Goal: Transaction & Acquisition: Purchase product/service

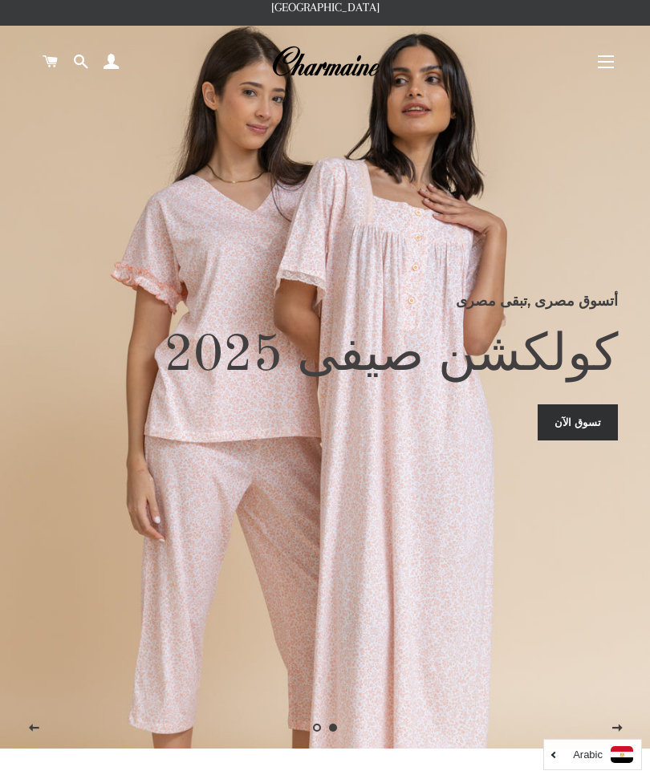
scroll to position [31, 0]
click at [586, 440] on link "تسوق الآن" at bounding box center [578, 422] width 80 height 35
click at [572, 432] on link "تسوق الآن" at bounding box center [578, 422] width 80 height 35
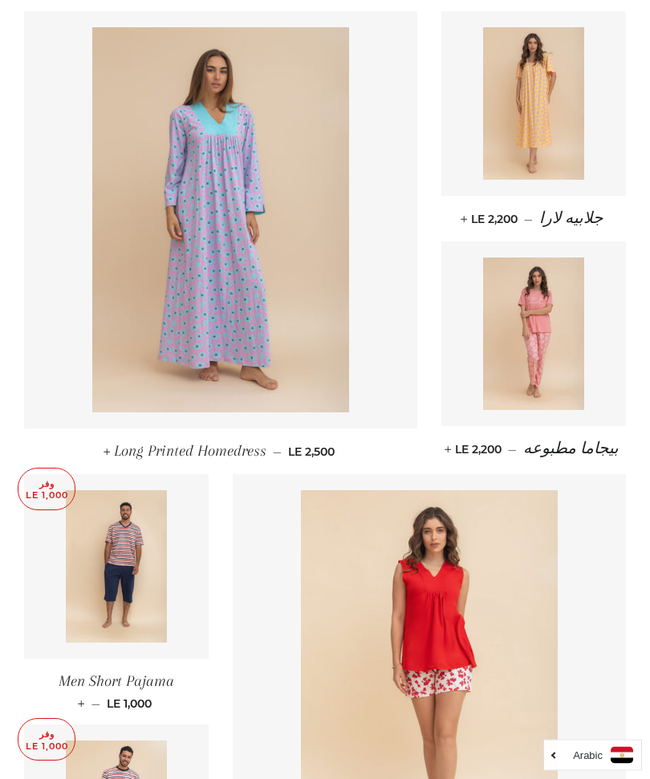
scroll to position [608, 0]
click at [22, 696] on div "وفر LE 1,000 Men Short Pajama — السعر بعد الخصم LE 1,000 +" at bounding box center [104, 599] width 209 height 250
click at [53, 514] on link at bounding box center [116, 566] width 185 height 185
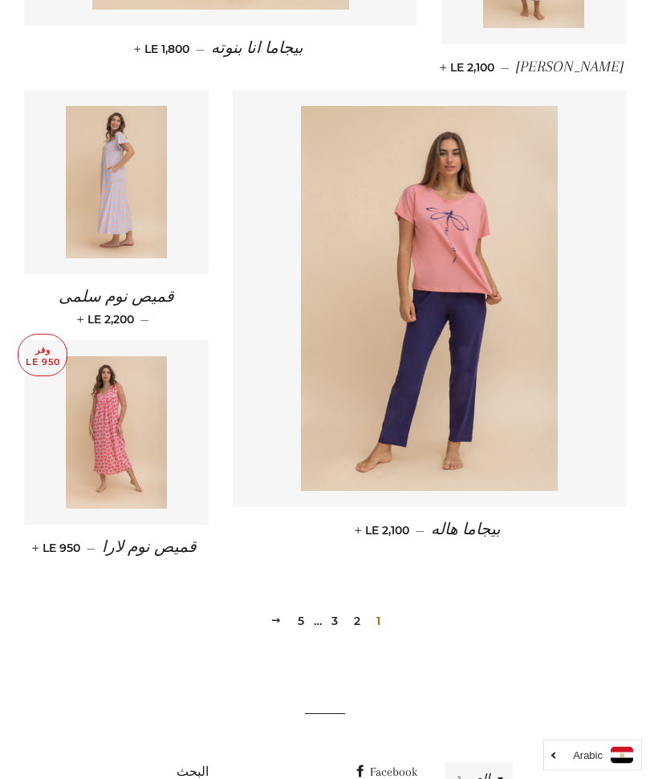
scroll to position [1954, 0]
click at [362, 610] on link "2" at bounding box center [357, 622] width 19 height 24
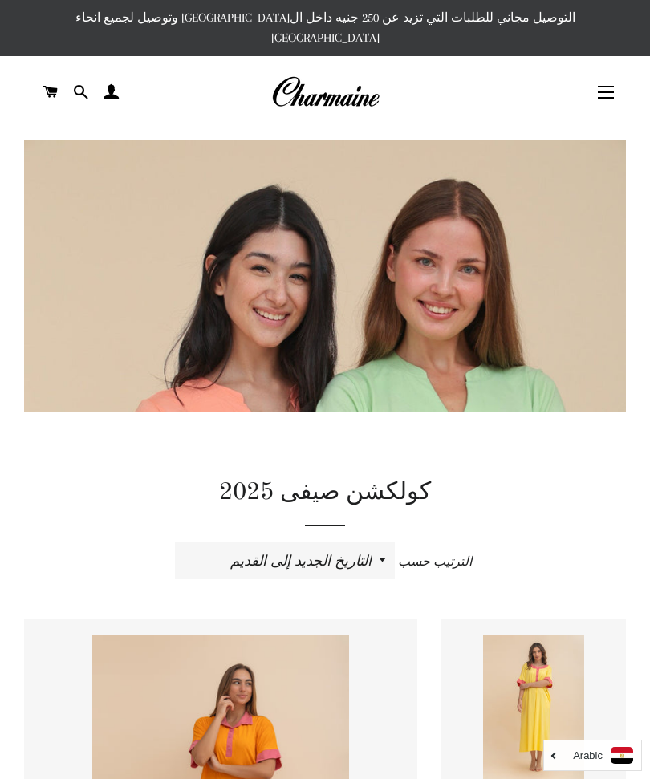
click at [601, 92] on span "button" at bounding box center [606, 93] width 16 height 2
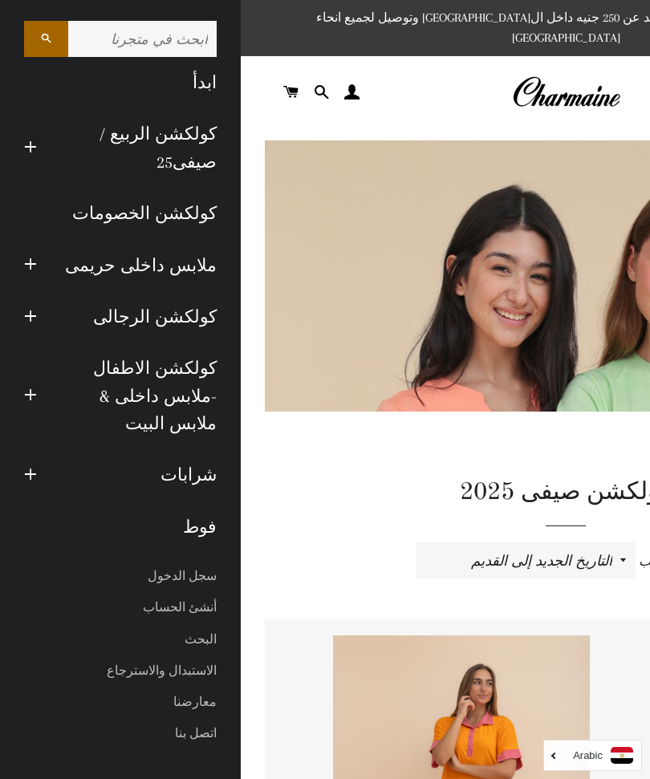
click at [160, 224] on link "كولكشن الخصومات" at bounding box center [120, 213] width 217 height 51
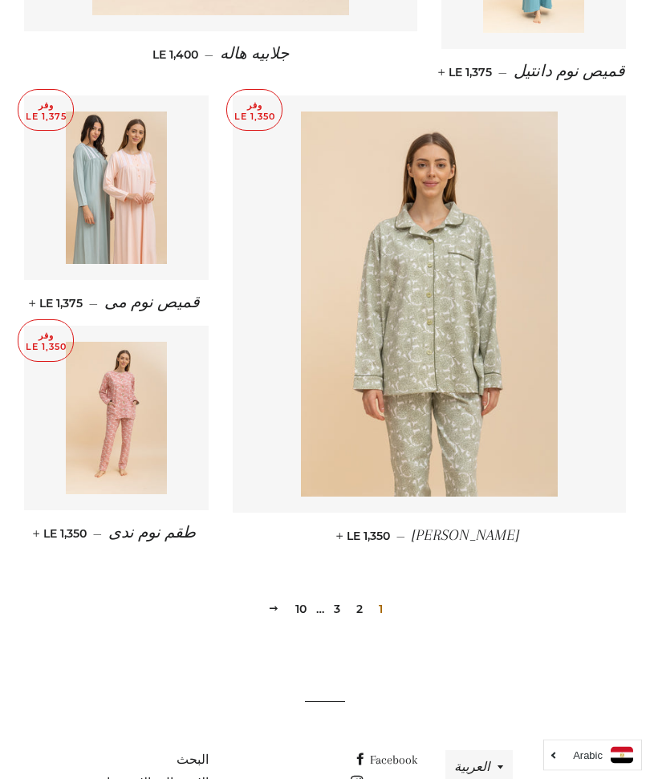
scroll to position [1997, 0]
click at [269, 604] on span at bounding box center [273, 610] width 11 height 12
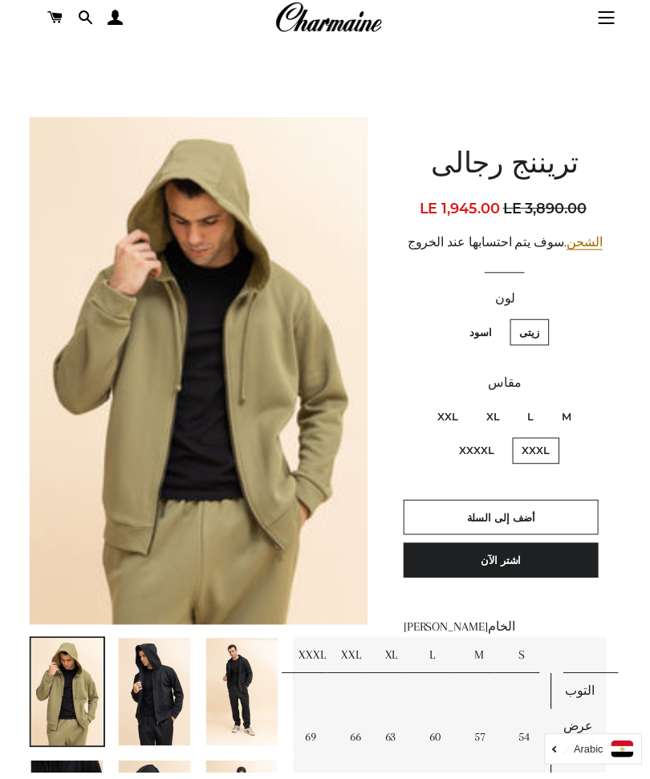
scroll to position [43, 0]
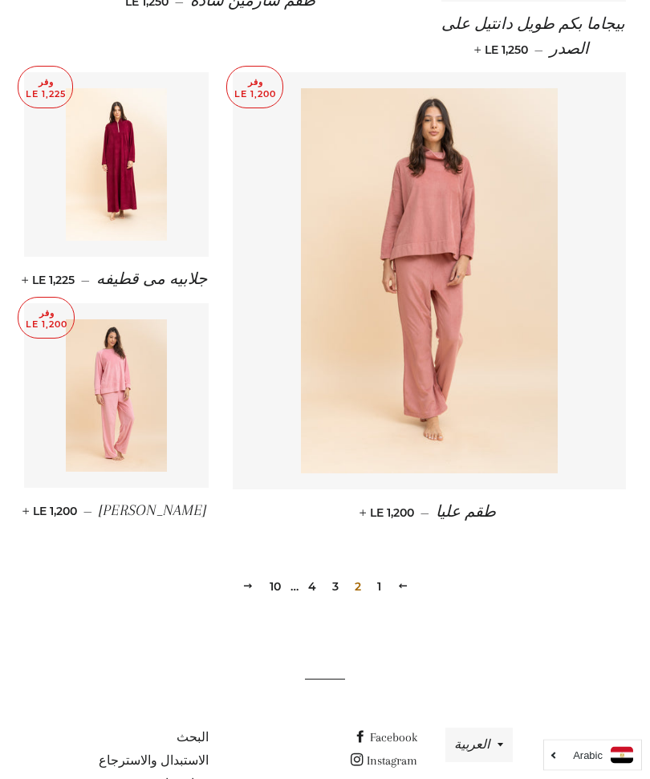
scroll to position [2022, 0]
click at [245, 581] on span "التالي" at bounding box center [247, 587] width 11 height 13
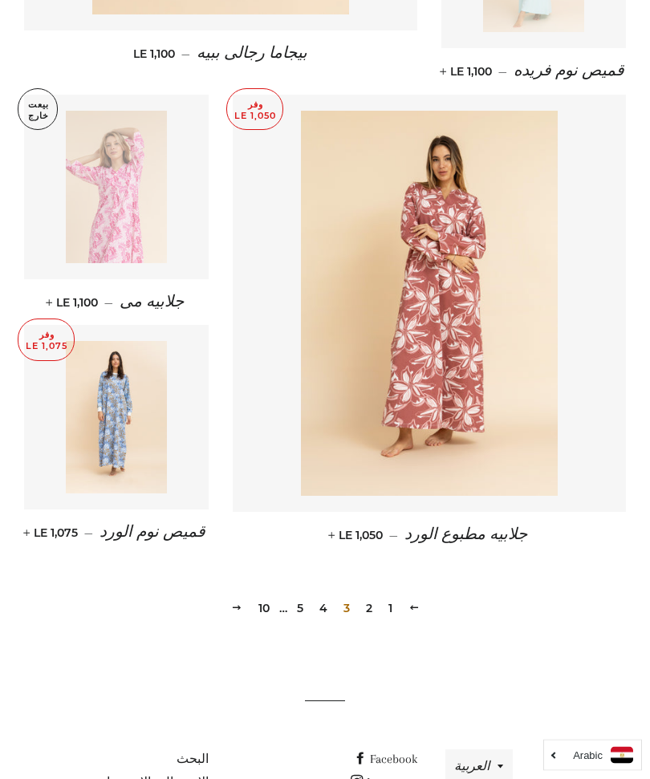
scroll to position [2015, 0]
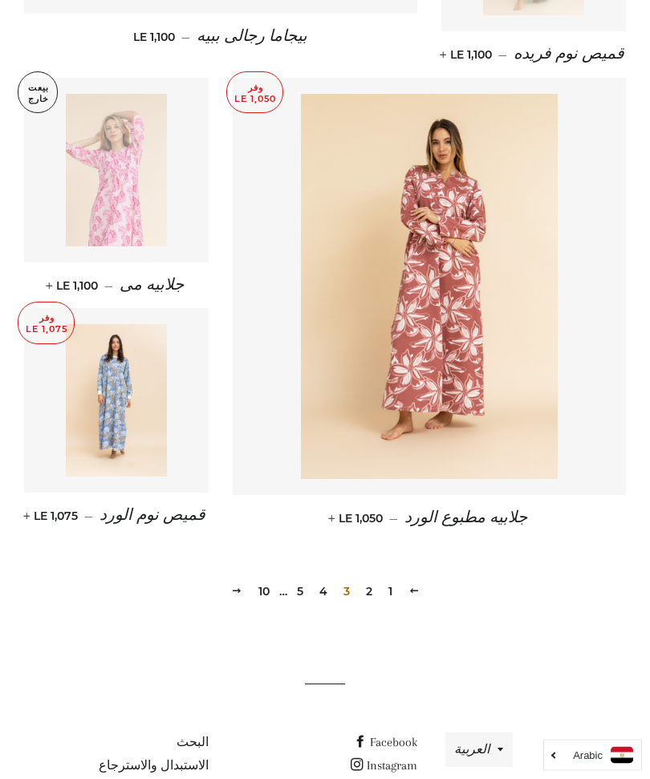
click at [234, 586] on span at bounding box center [236, 592] width 11 height 12
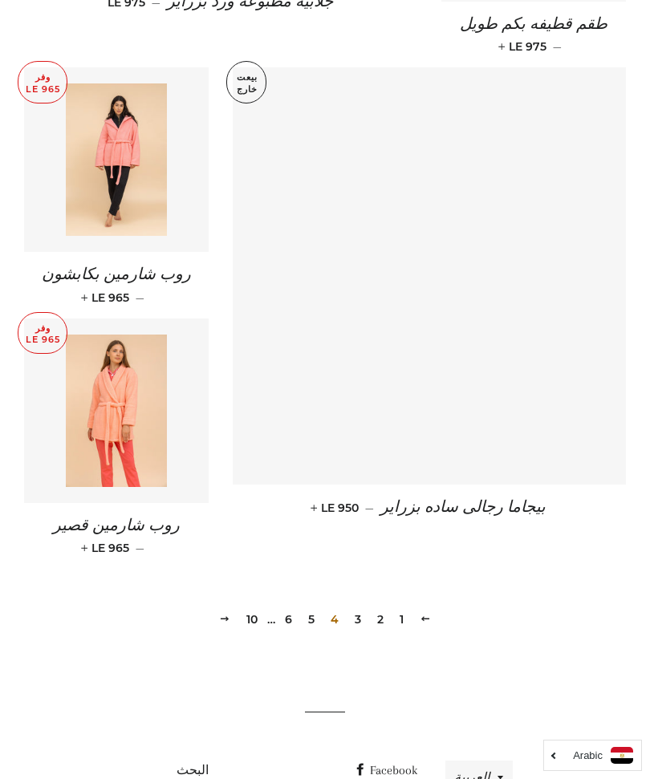
scroll to position [2052, 0]
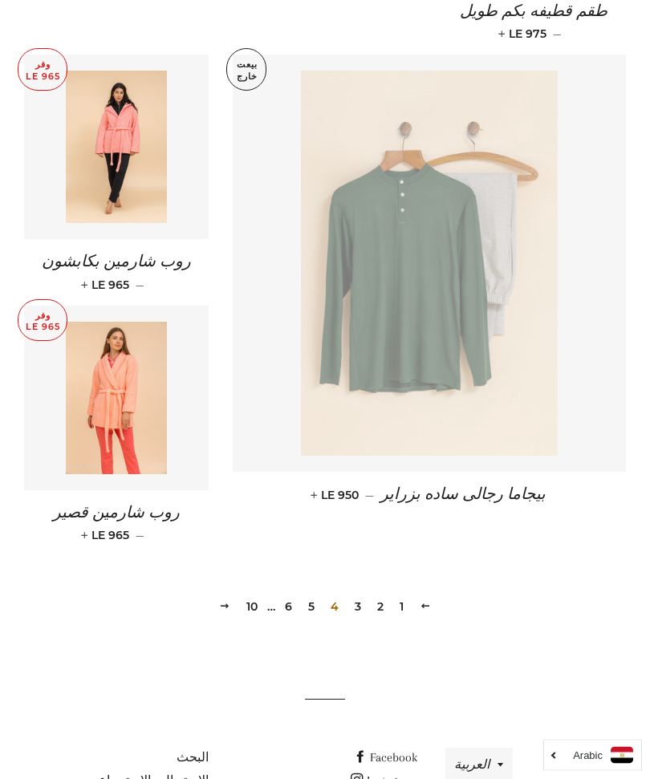
click at [226, 601] on span at bounding box center [224, 607] width 11 height 12
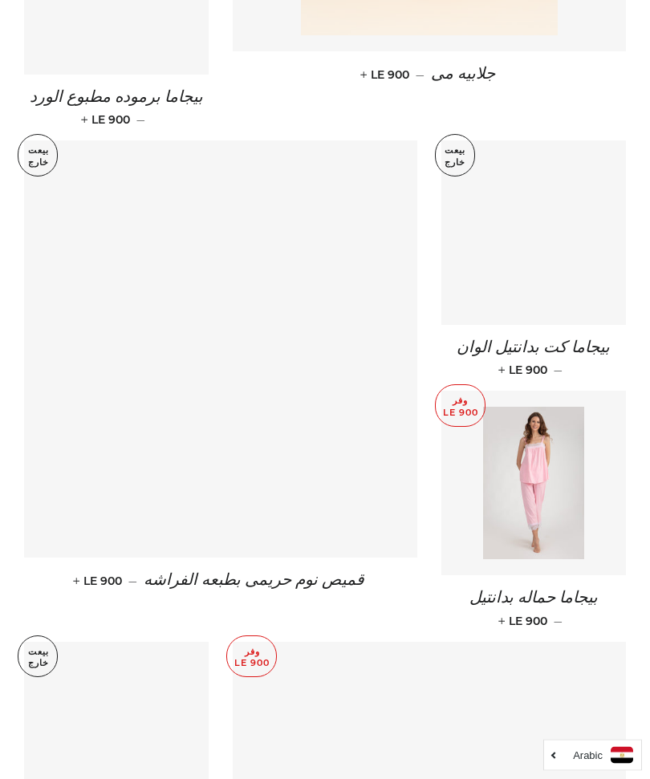
scroll to position [1491, 0]
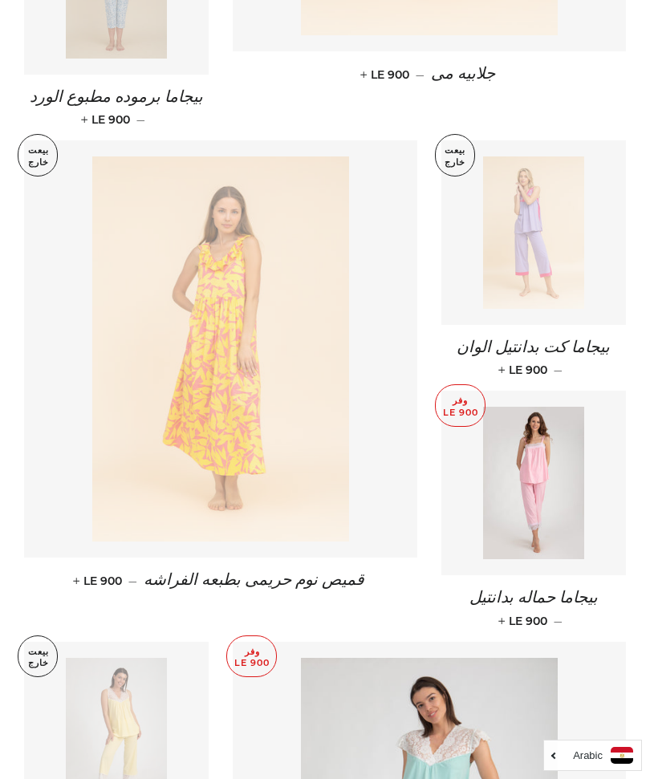
click at [535, 227] on img at bounding box center [534, 233] width 102 height 153
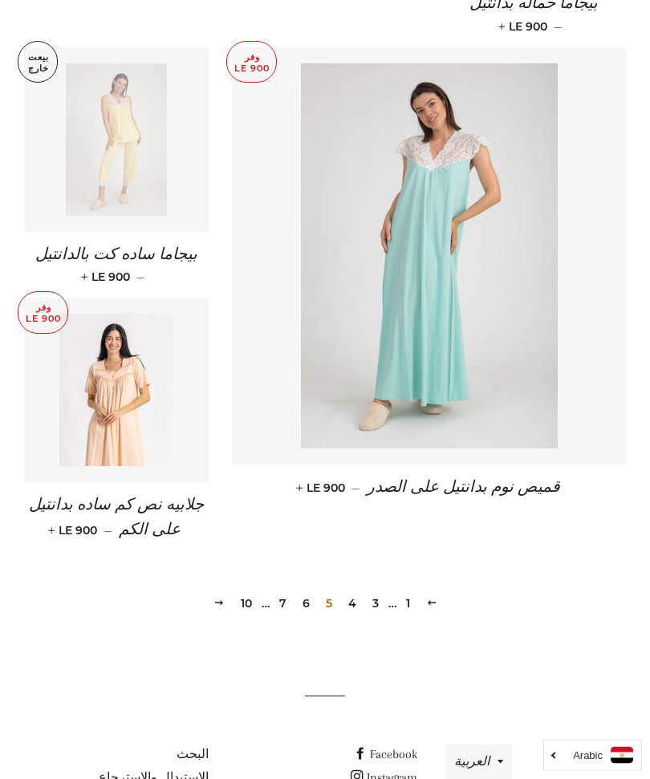
scroll to position [2092, 0]
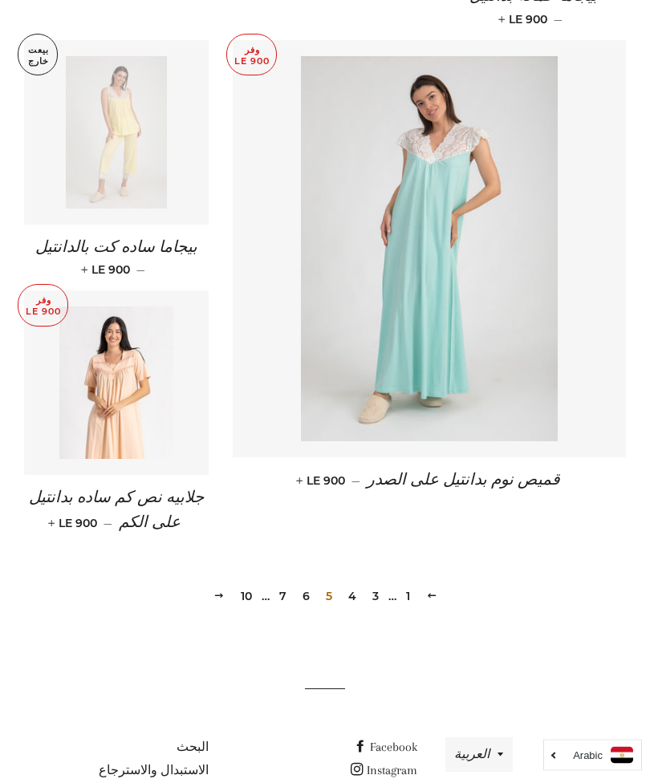
click at [220, 591] on span at bounding box center [219, 597] width 11 height 12
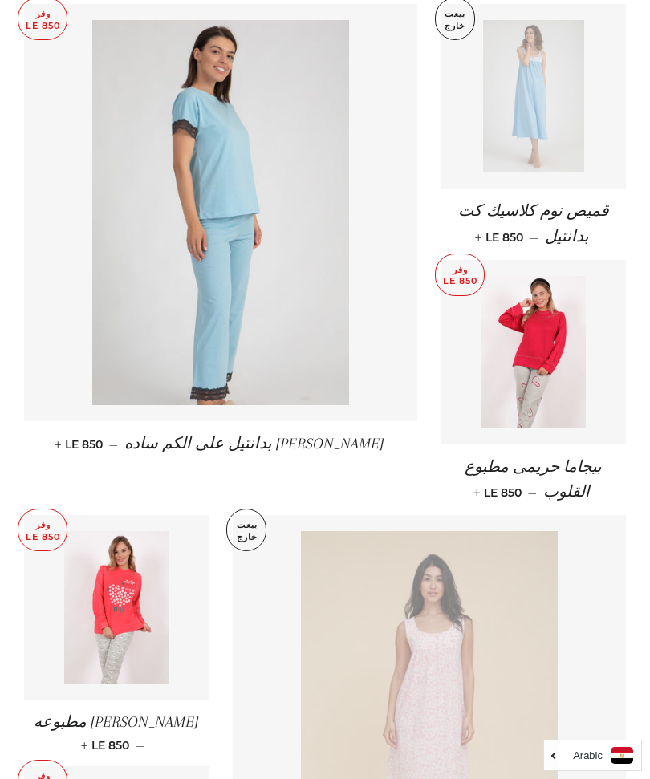
scroll to position [1612, 0]
